Goal: Check status: Check status

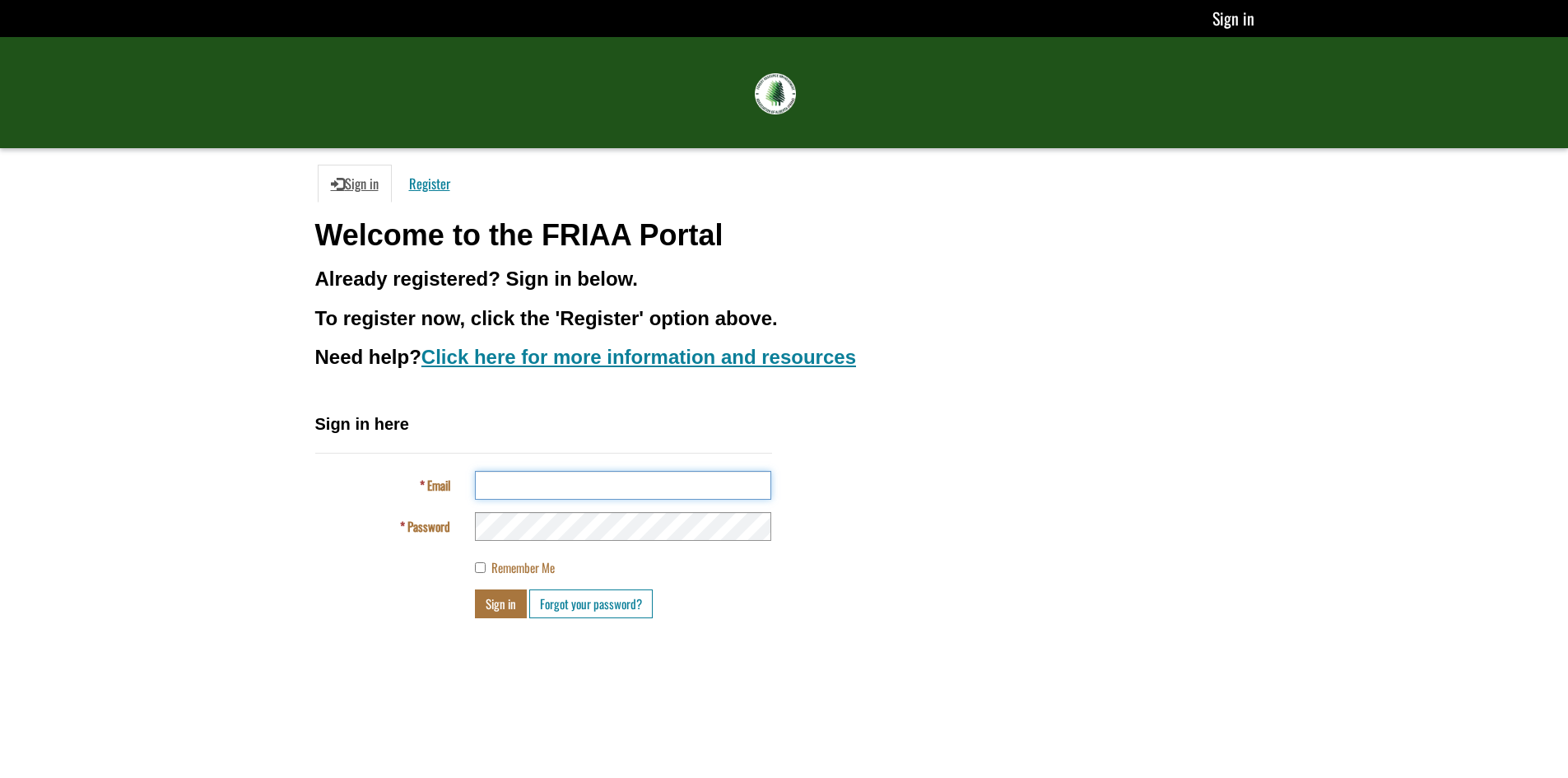
type input "**********"
click at [493, 605] on button "Sign in" at bounding box center [501, 604] width 52 height 29
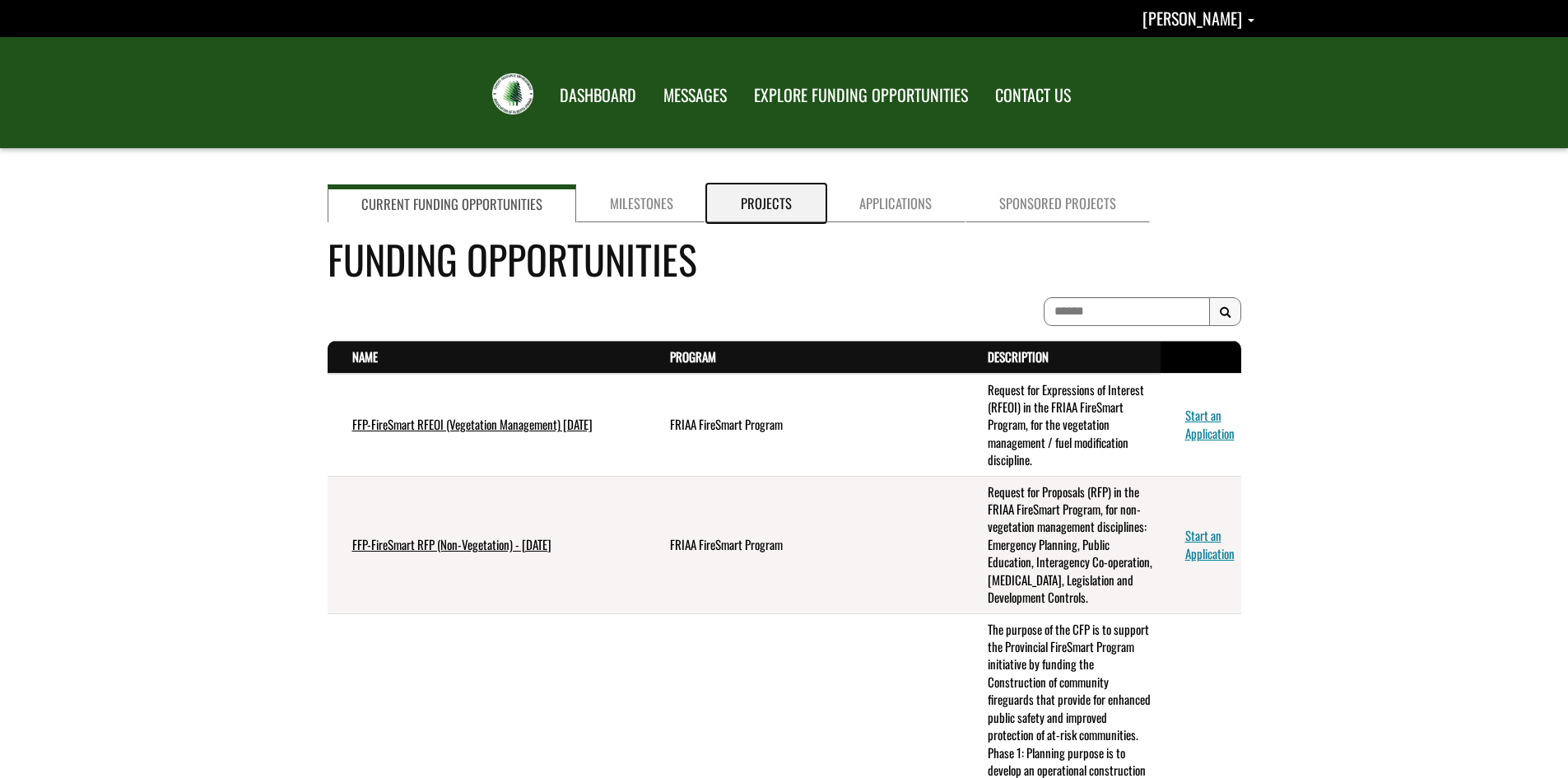
click at [748, 197] on link "Projects" at bounding box center [766, 203] width 118 height 38
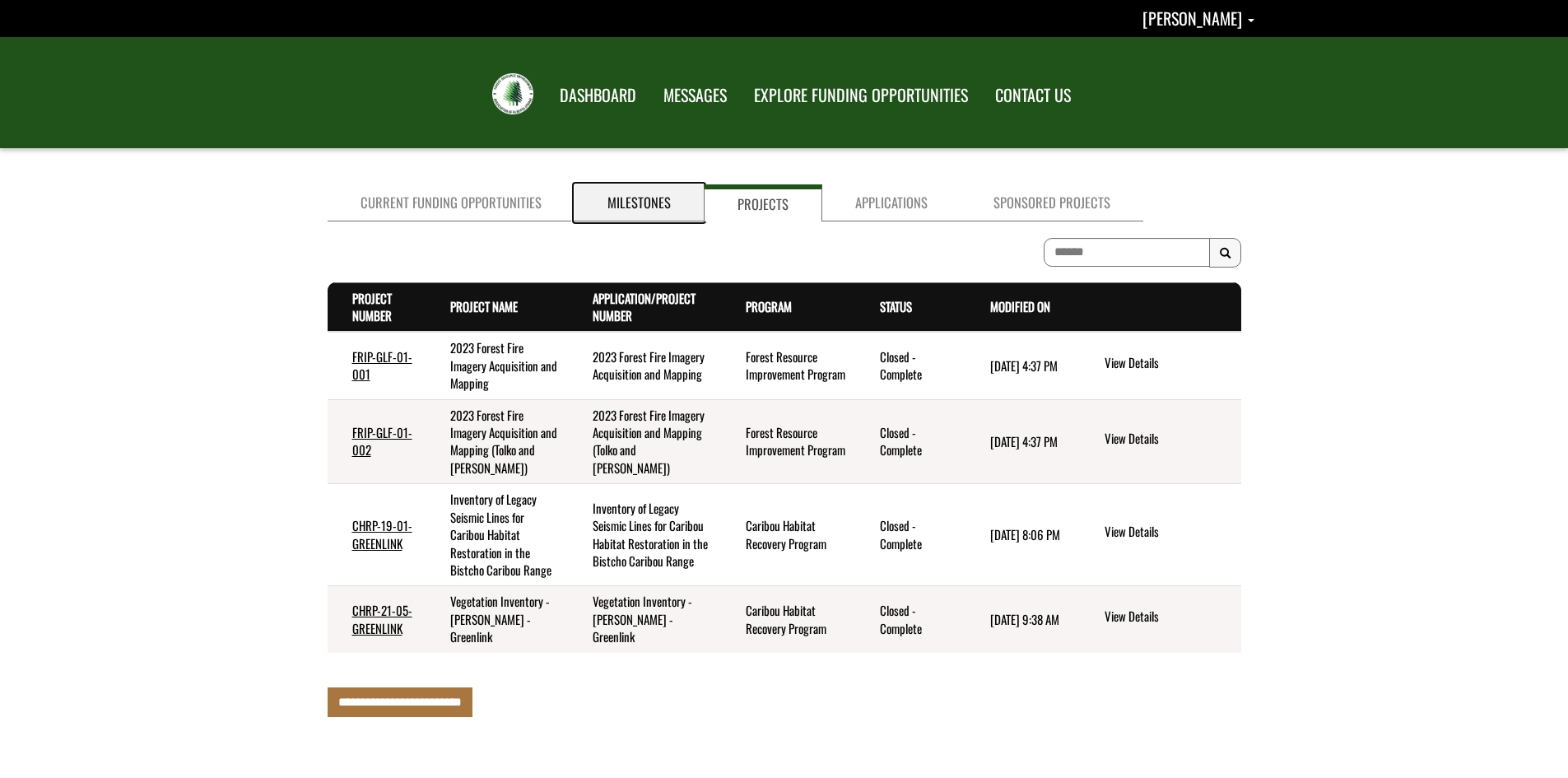
click at [617, 204] on link "Milestones" at bounding box center [640, 203] width 130 height 37
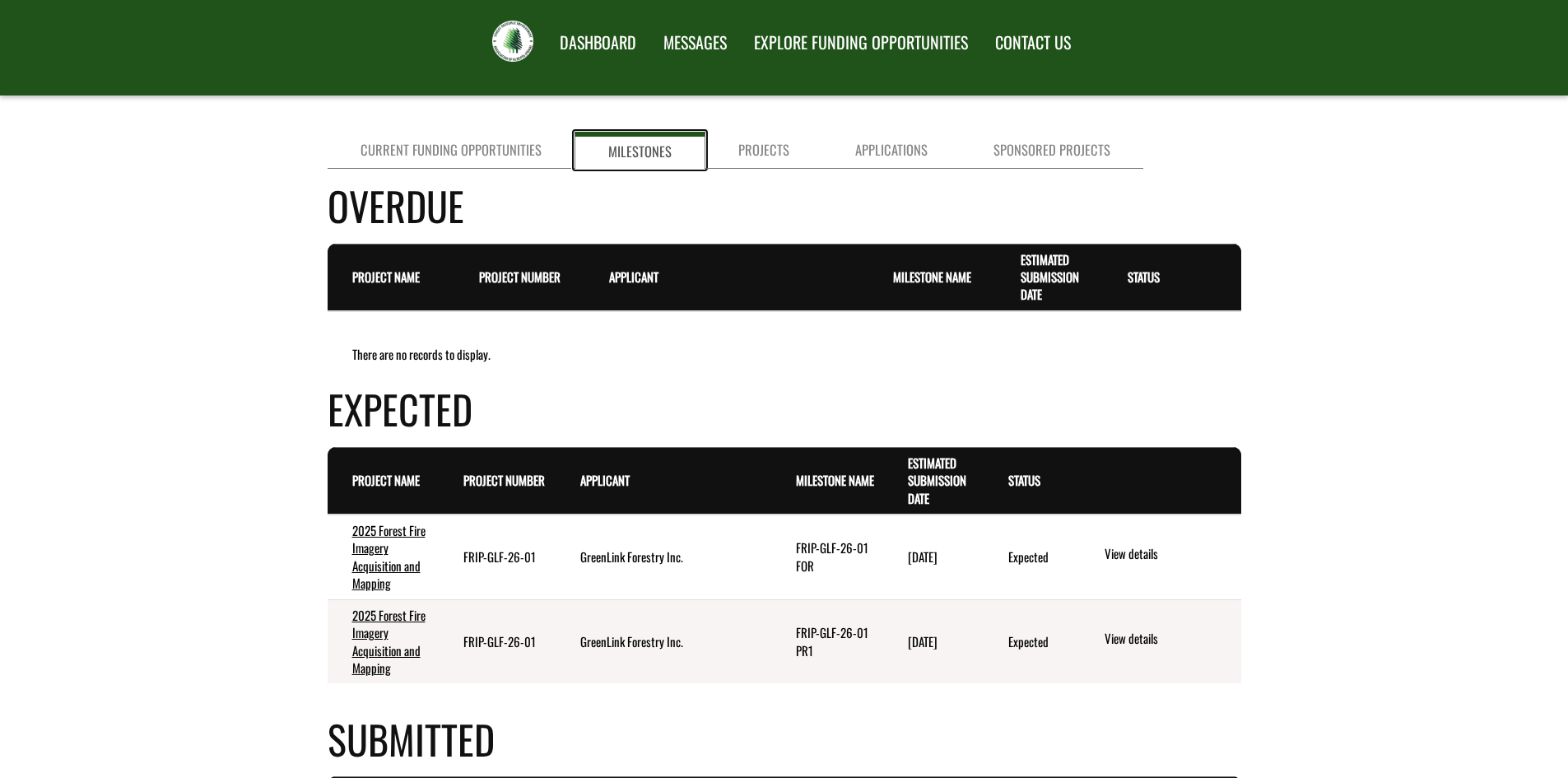
scroll to position [165, 0]
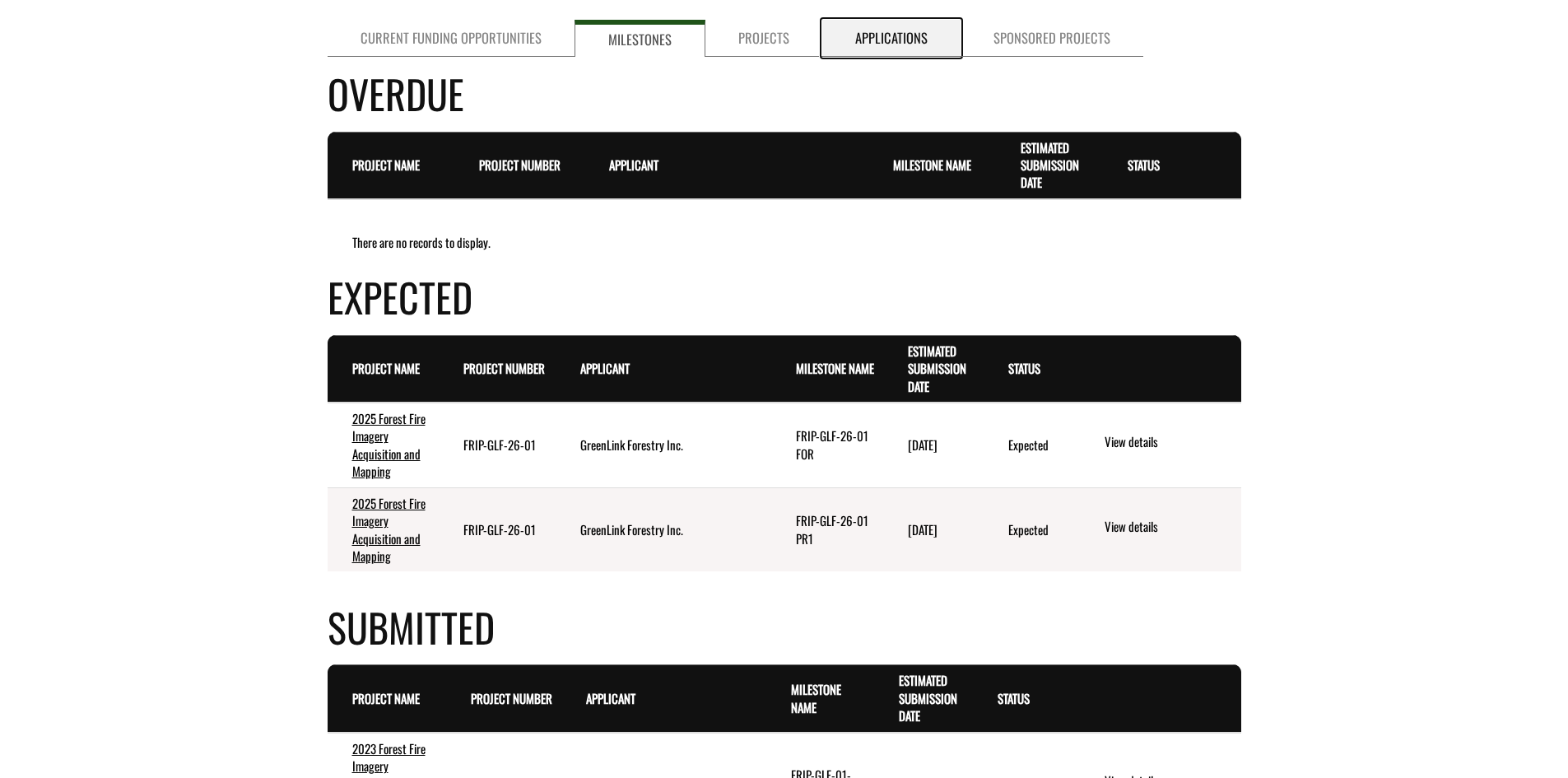
click at [882, 54] on link "Applications" at bounding box center [890, 38] width 138 height 37
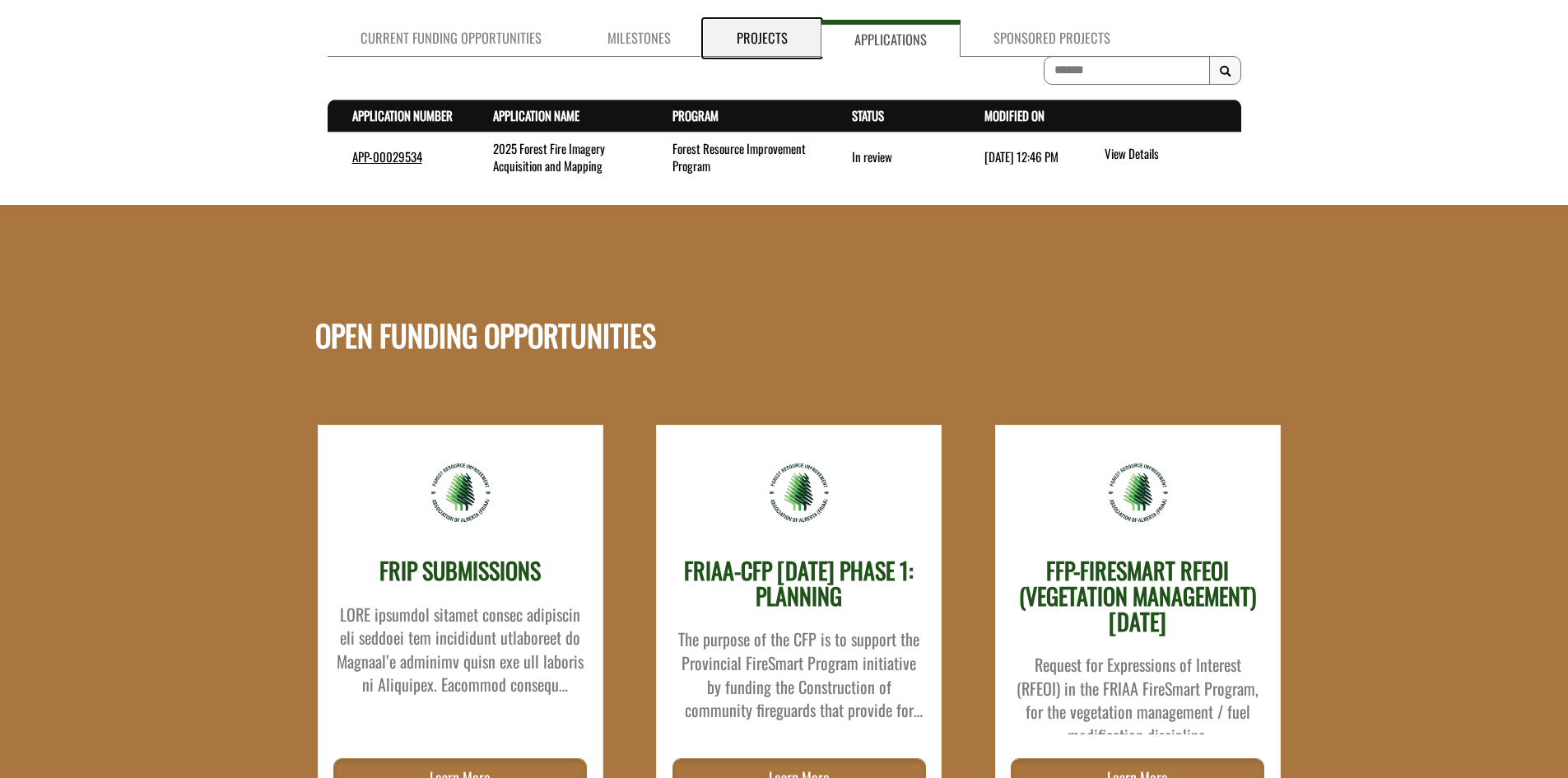
click at [753, 43] on link "Projects" at bounding box center [762, 38] width 117 height 37
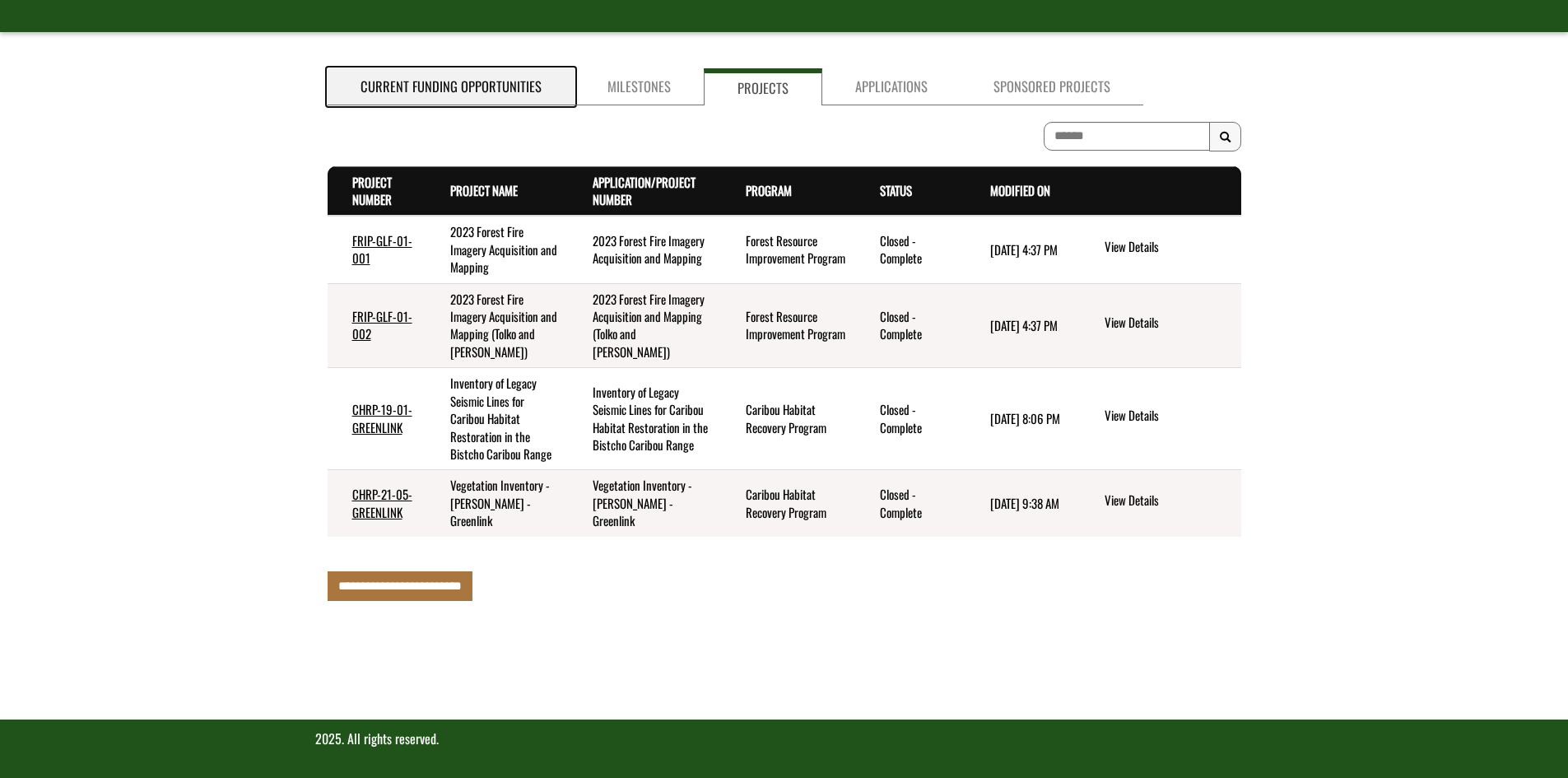
click at [493, 86] on link "Current Funding Opportunities" at bounding box center [451, 87] width 247 height 37
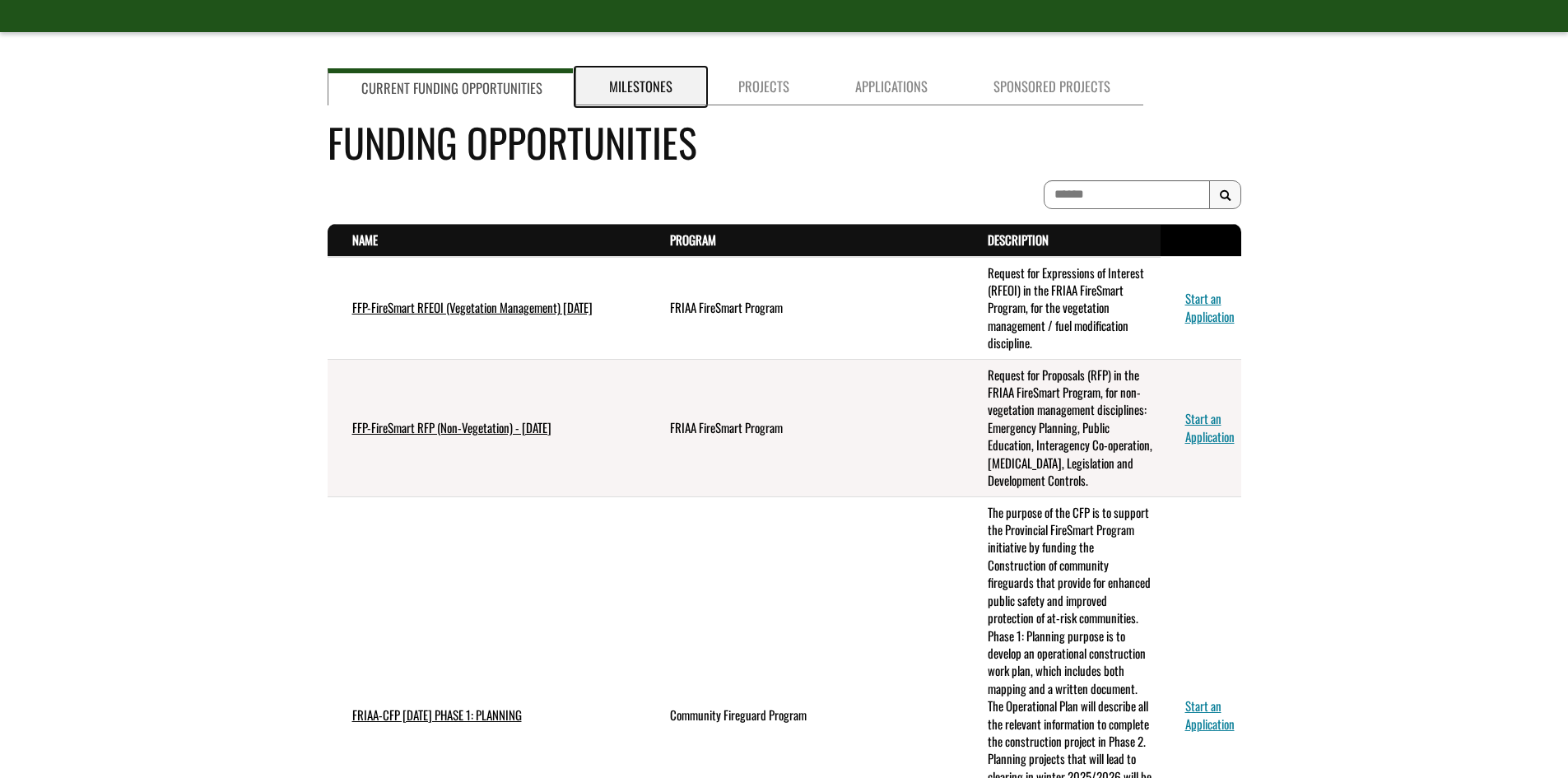
click at [620, 81] on link "Milestones" at bounding box center [641, 87] width 130 height 37
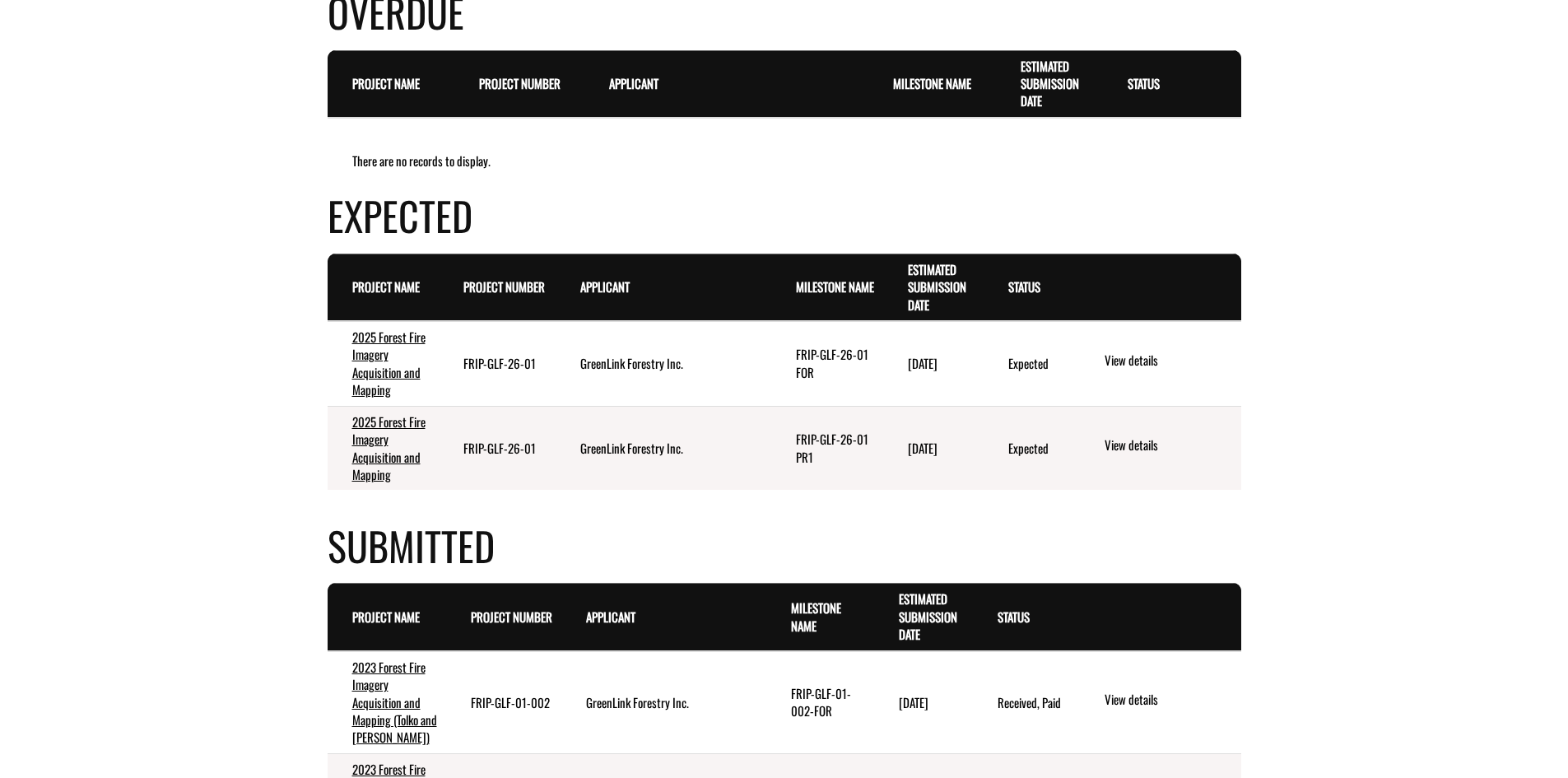
scroll to position [254, 0]
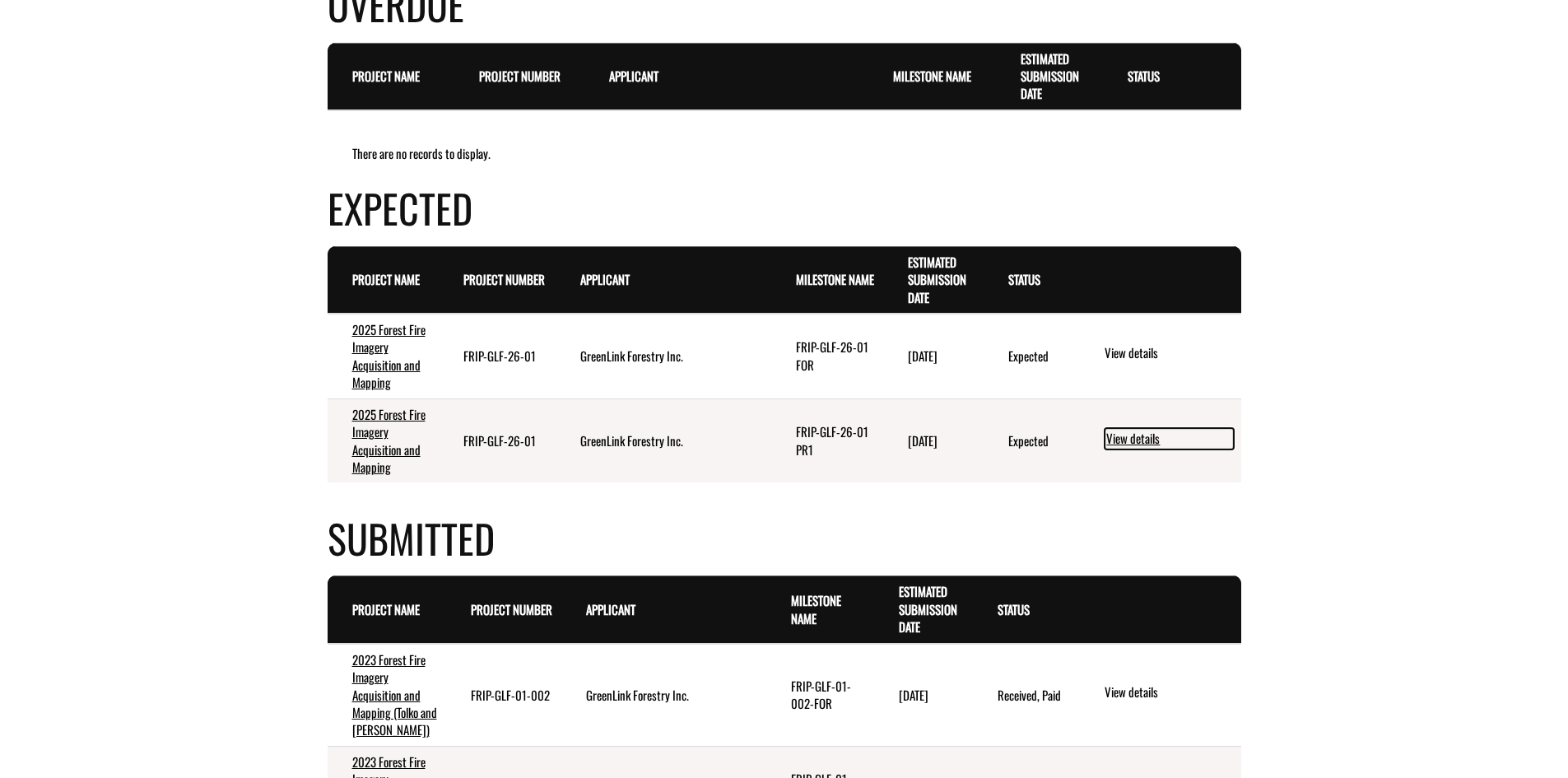
click at [1139, 438] on link "View details" at bounding box center [1169, 438] width 130 height 21
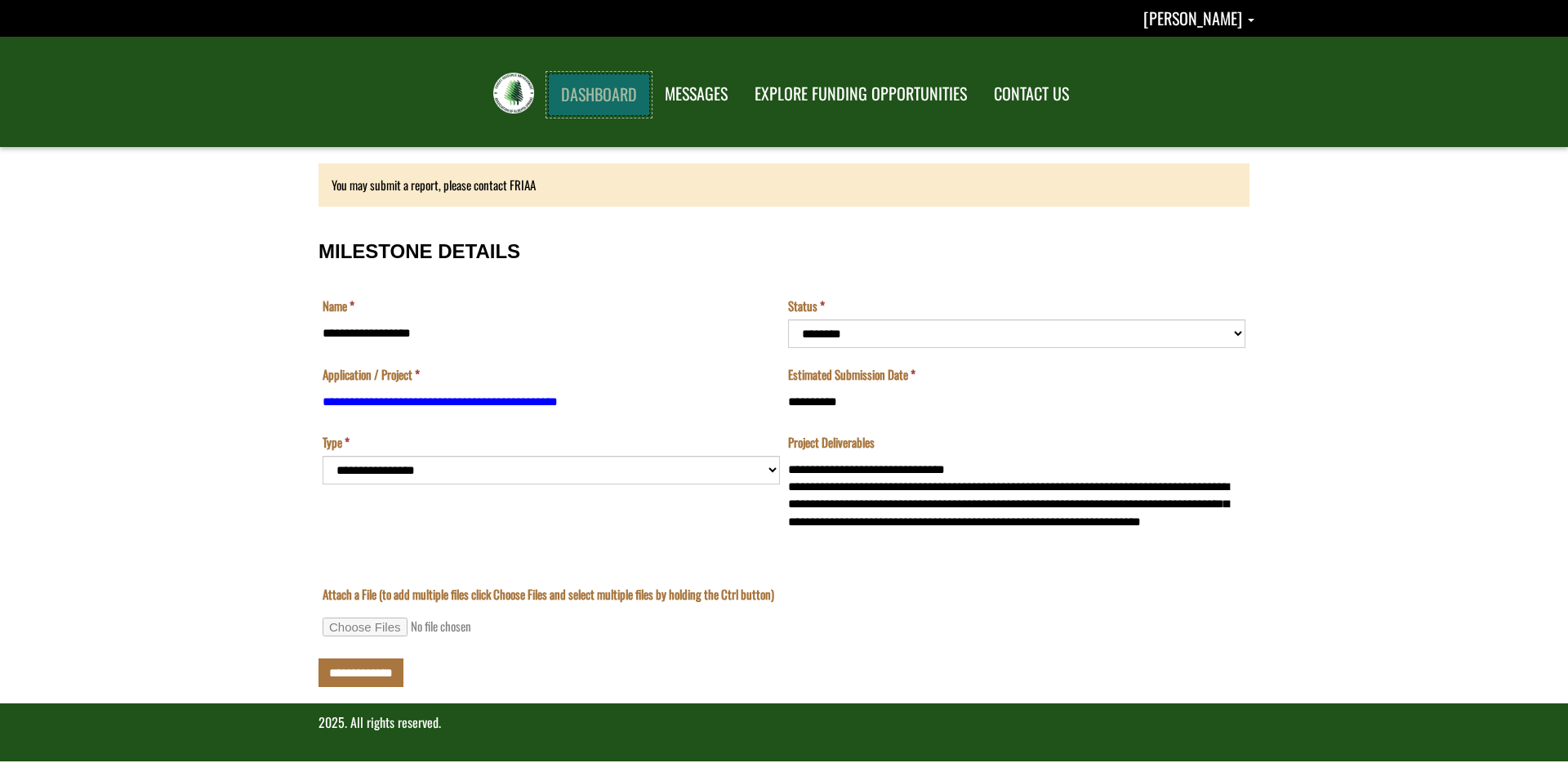
click at [611, 108] on link "DASHBOARD" at bounding box center [599, 95] width 102 height 42
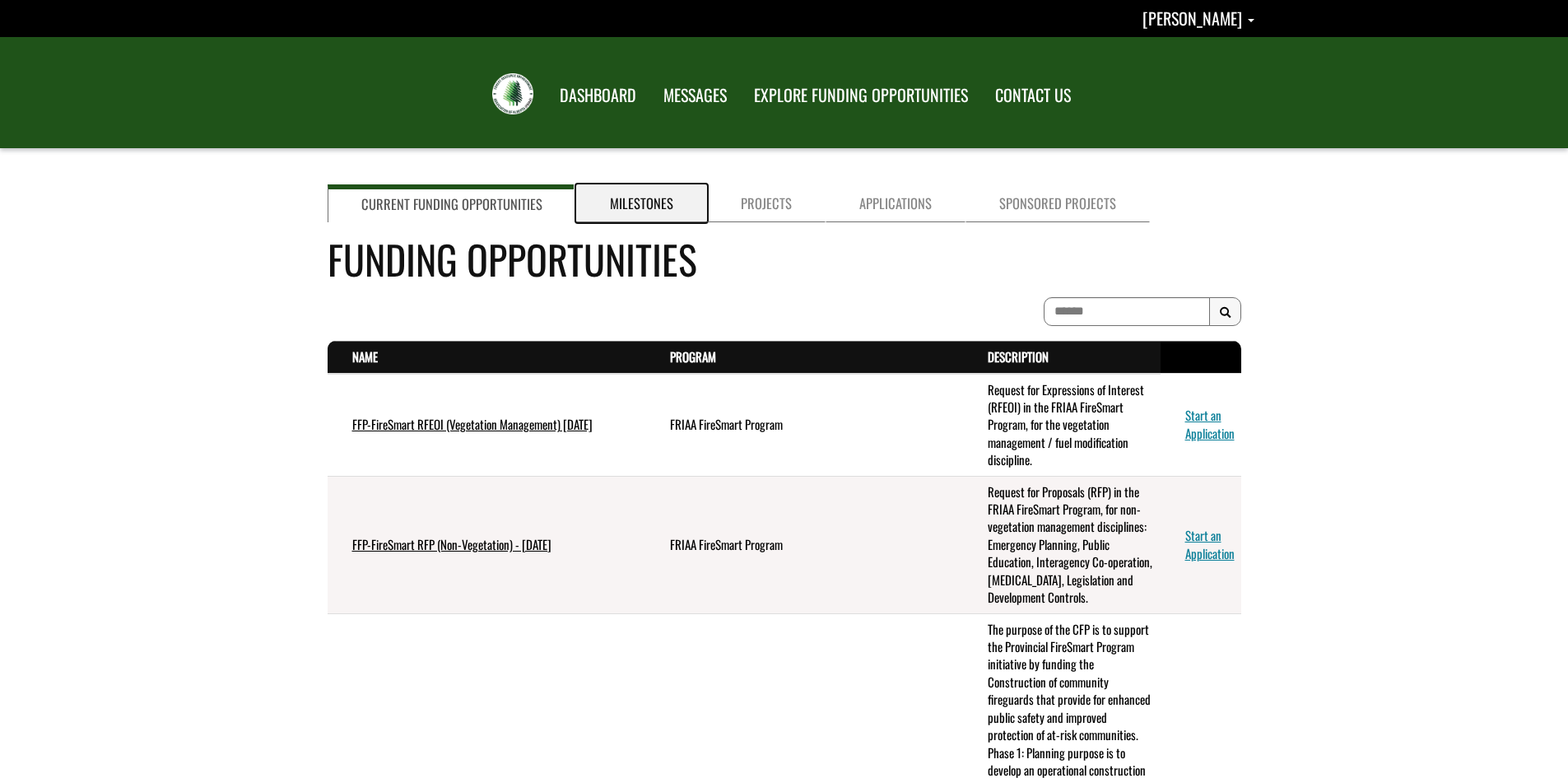
click at [648, 207] on link "Milestones" at bounding box center [641, 203] width 131 height 38
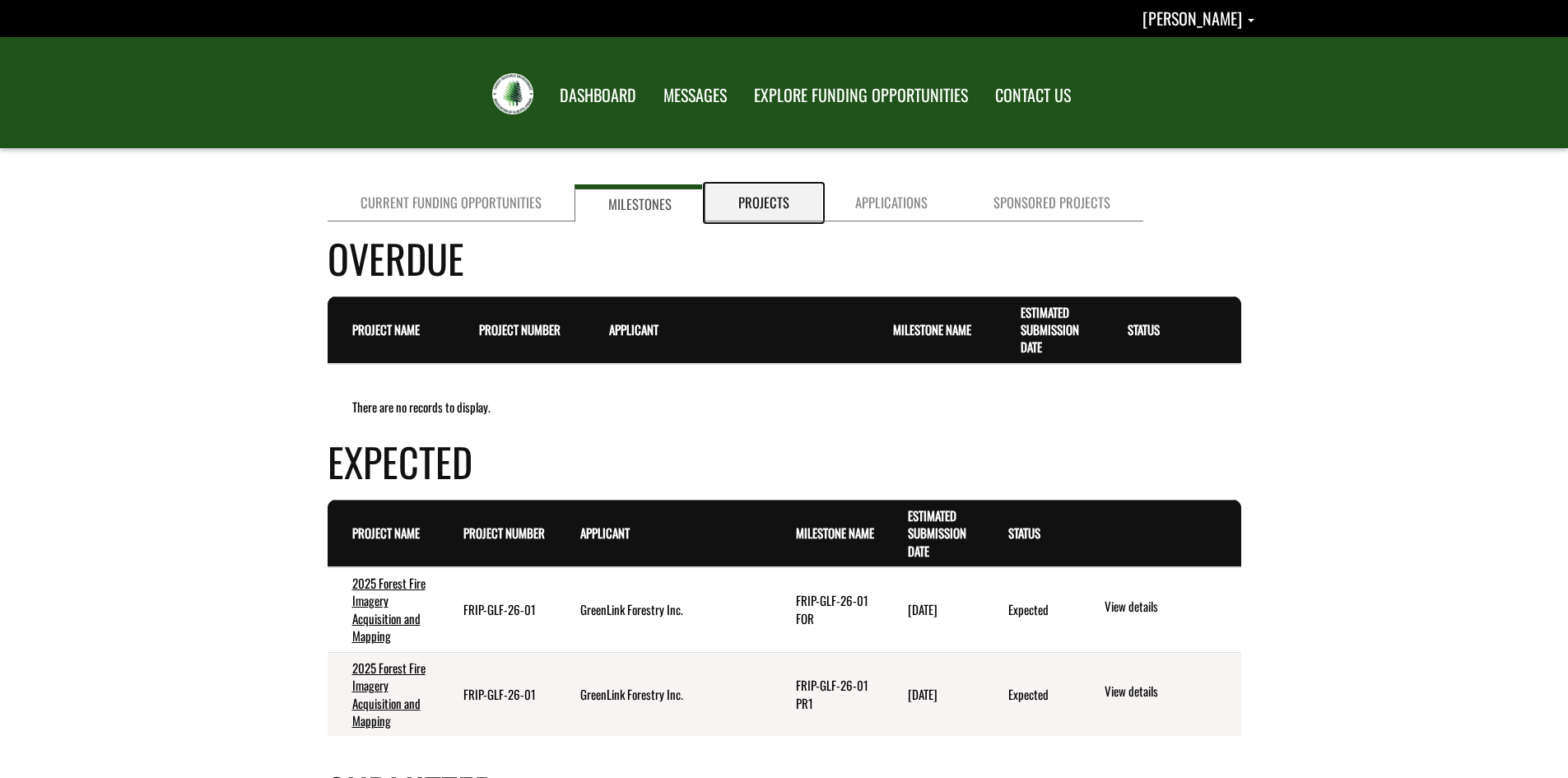
click at [769, 205] on link "Projects" at bounding box center [764, 203] width 117 height 37
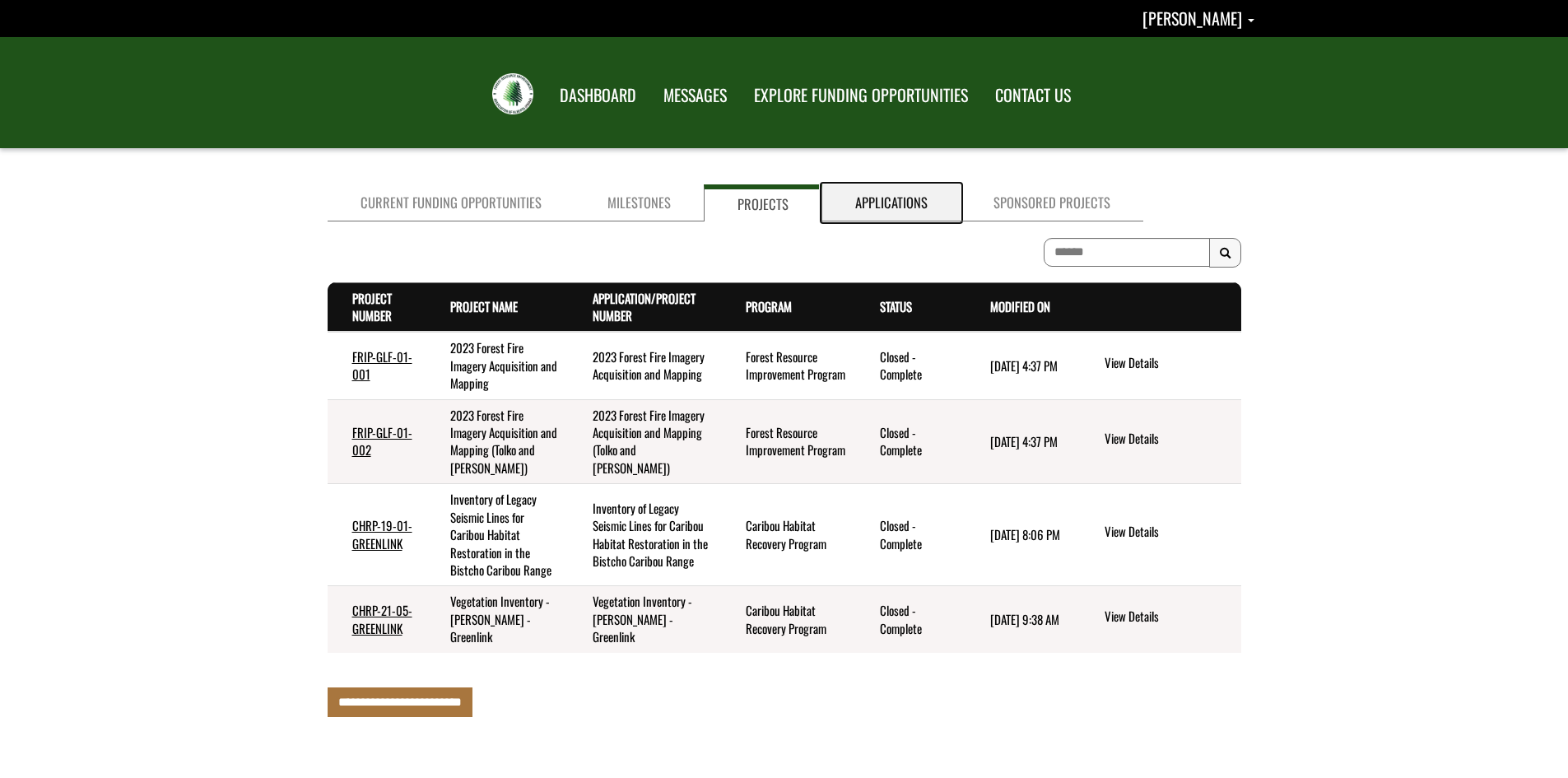
click at [859, 208] on link "Applications" at bounding box center [890, 203] width 138 height 37
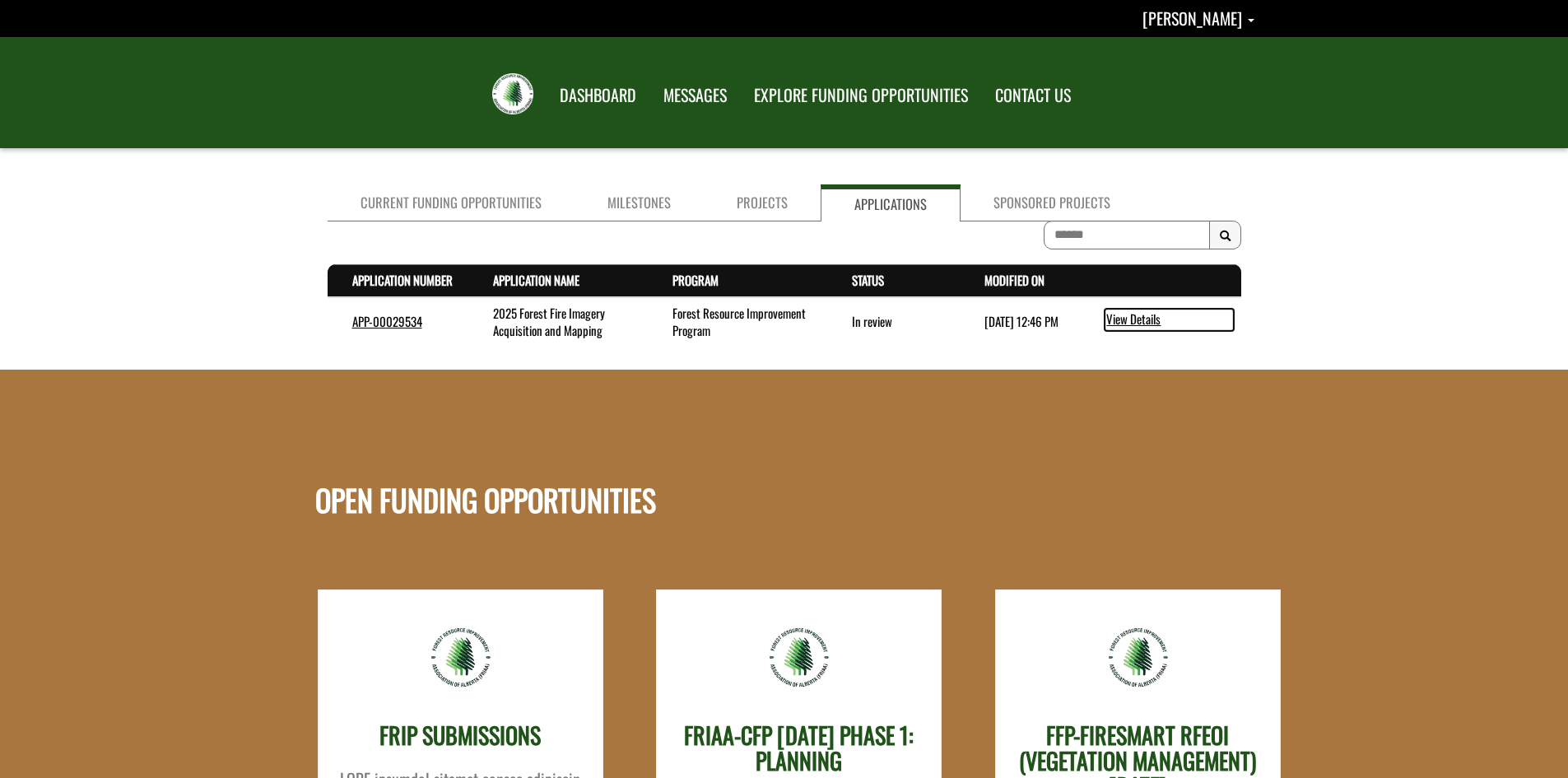
click at [1133, 318] on link "View Details" at bounding box center [1169, 319] width 130 height 21
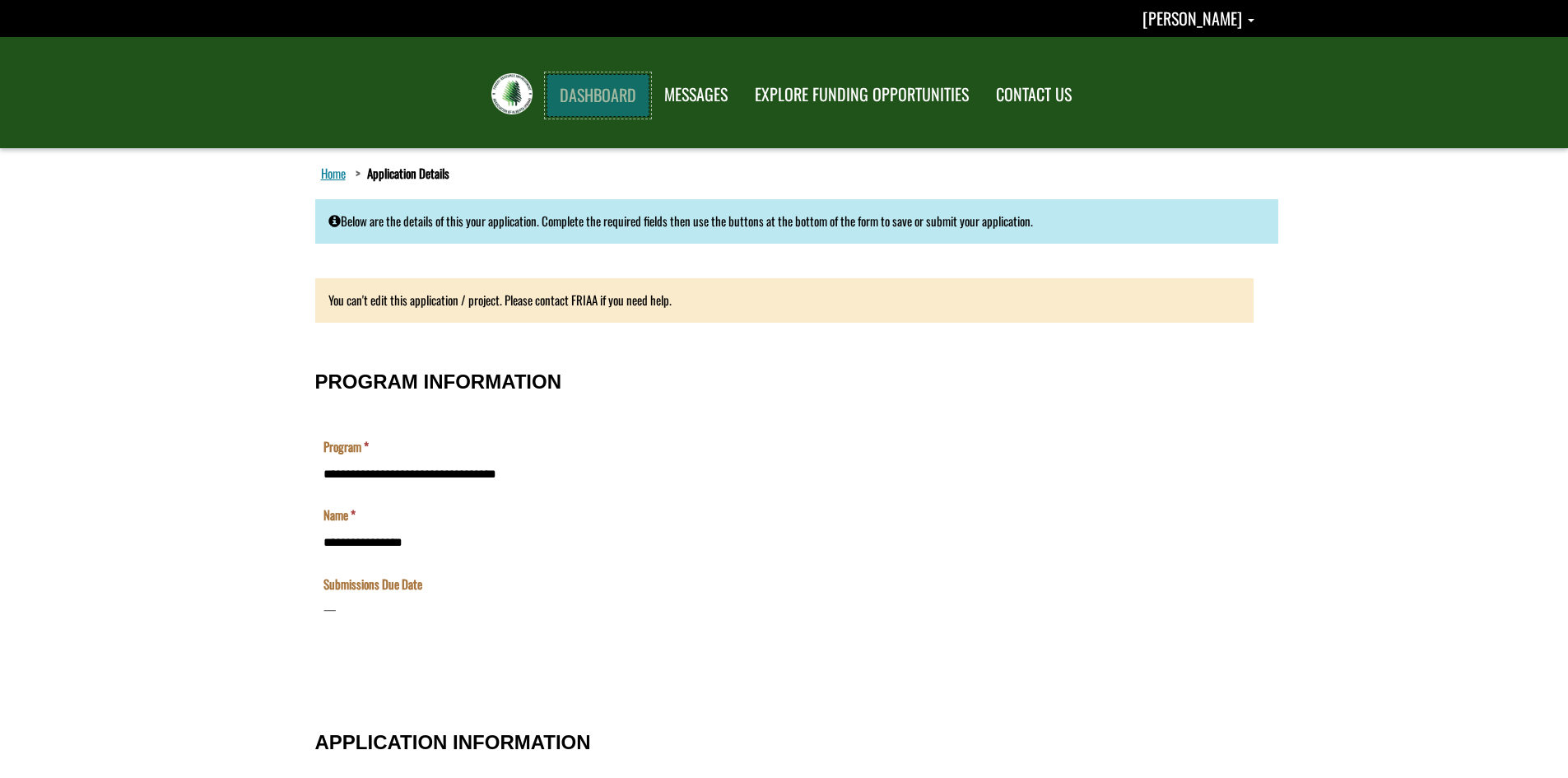
click at [621, 101] on link "DASHBOARD" at bounding box center [597, 95] width 103 height 43
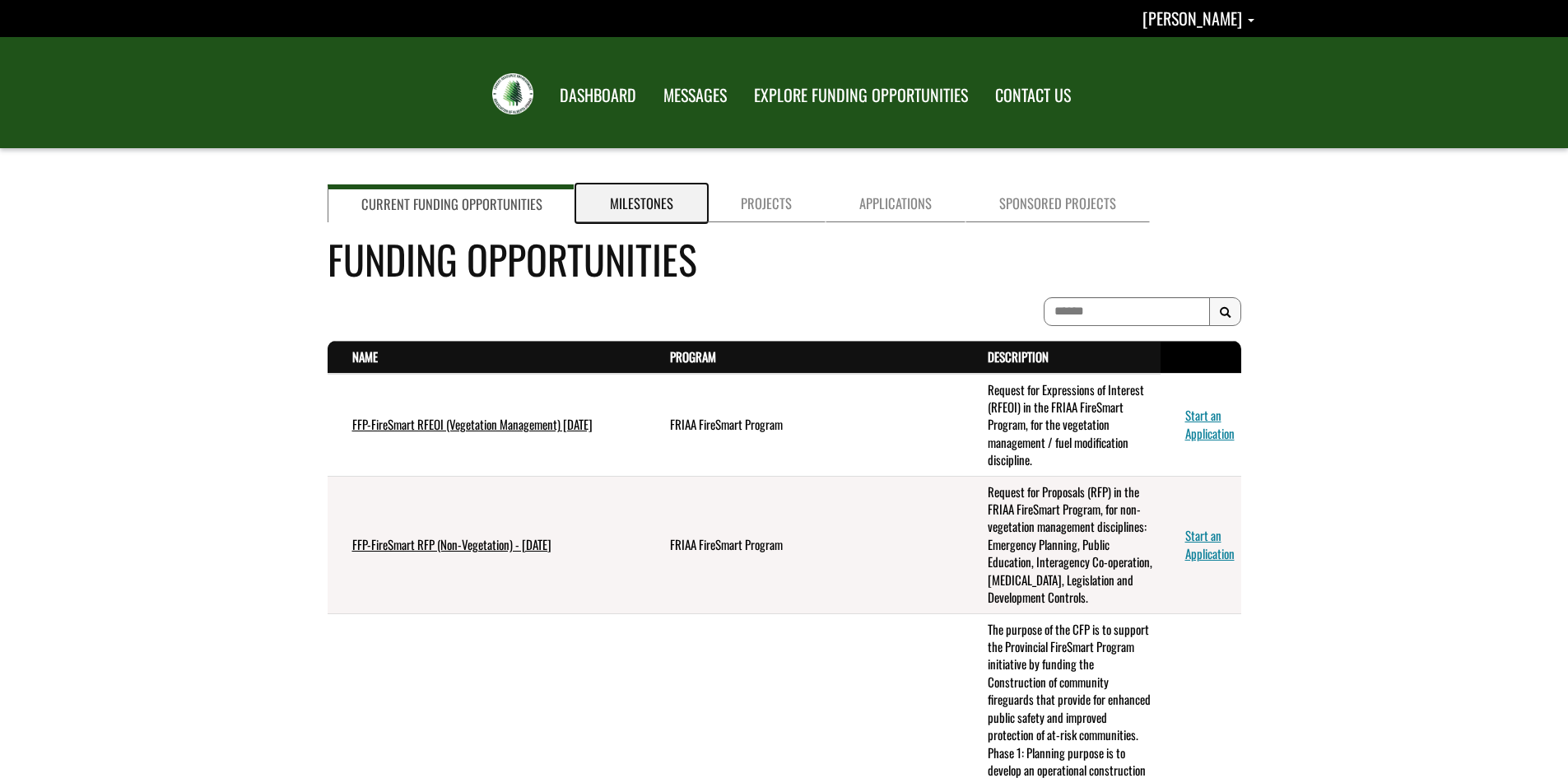
click at [630, 202] on link "Milestones" at bounding box center [641, 203] width 131 height 38
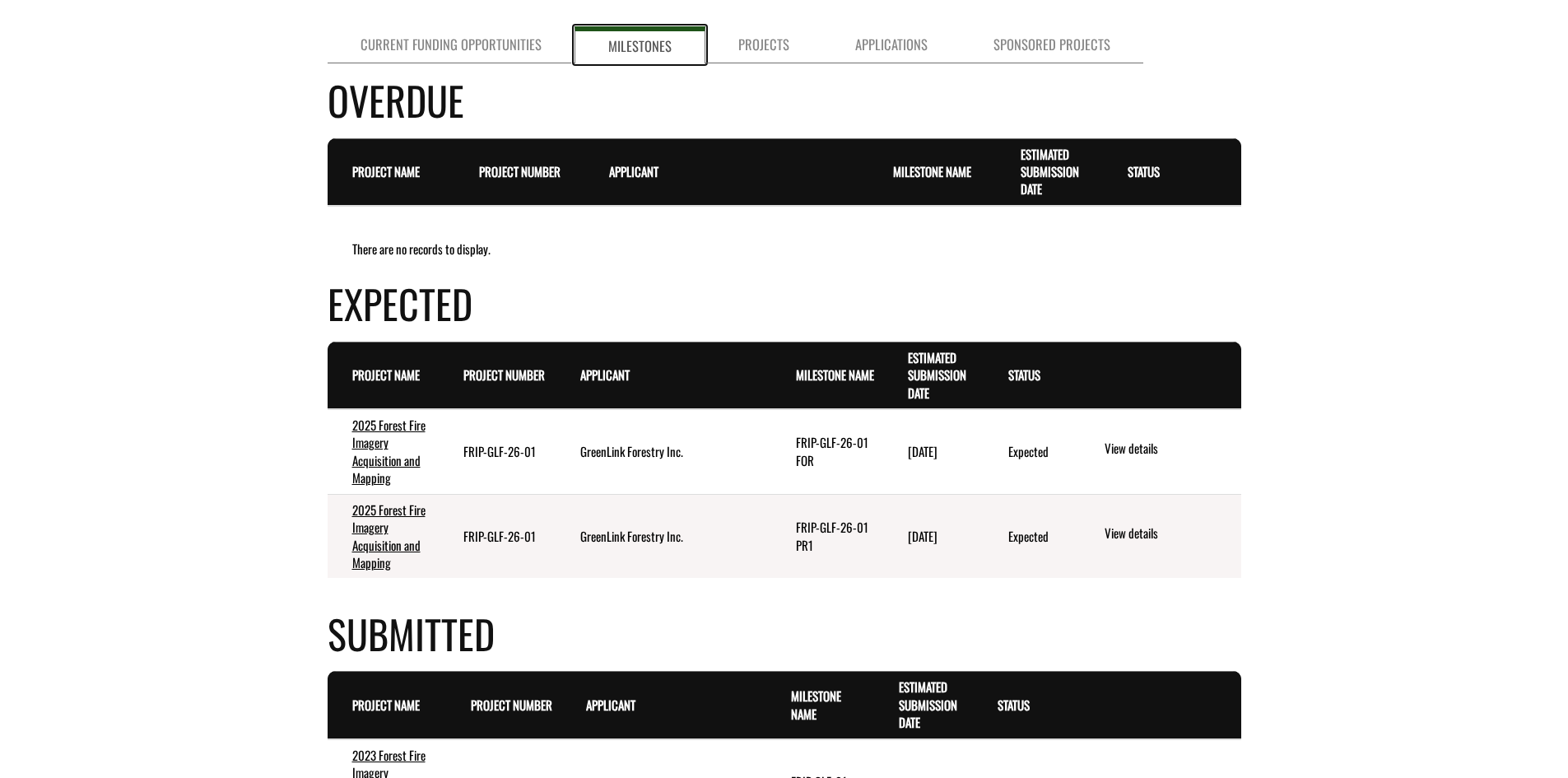
scroll to position [82, 0]
